Goal: Navigation & Orientation: Find specific page/section

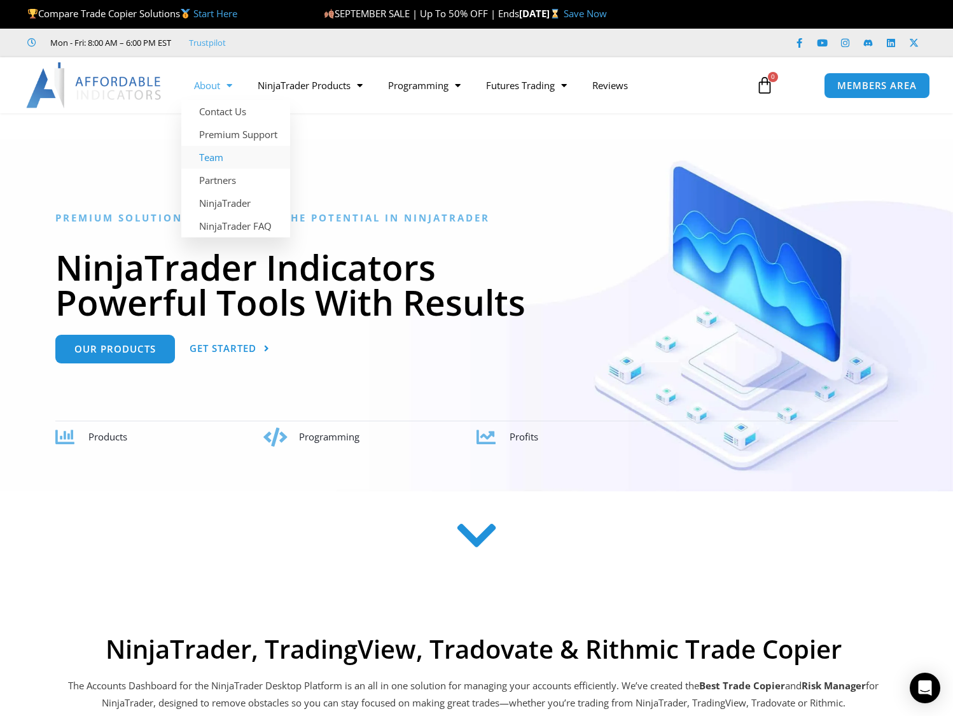
click at [218, 155] on link "Team" at bounding box center [235, 157] width 109 height 23
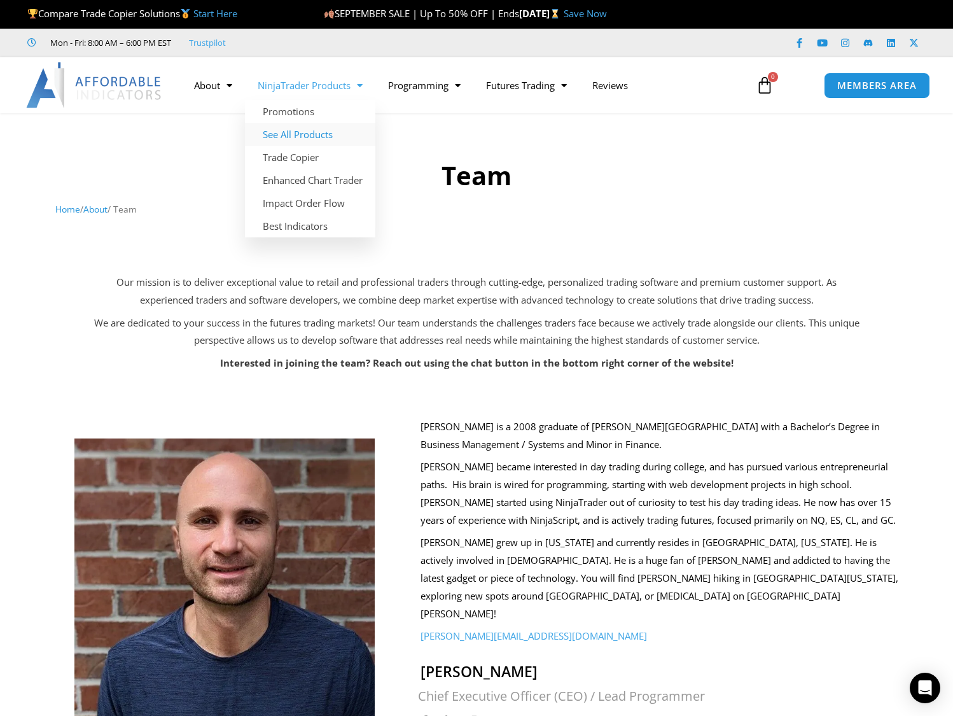
click at [319, 133] on link "See All Products" at bounding box center [310, 134] width 130 height 23
